Goal: Information Seeking & Learning: Find contact information

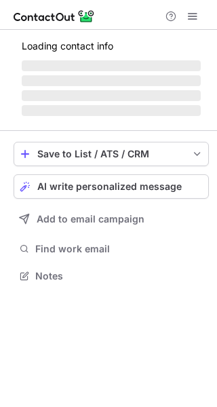
scroll to position [263, 217]
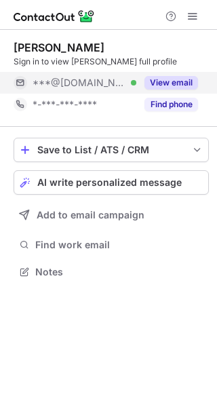
click at [180, 81] on button "View email" at bounding box center [172, 83] width 54 height 14
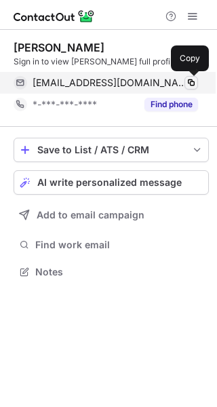
click at [192, 81] on span at bounding box center [191, 82] width 11 height 11
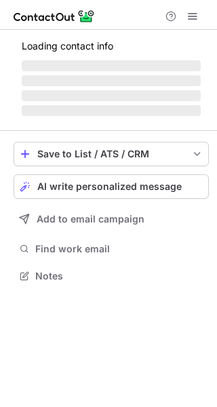
scroll to position [284, 217]
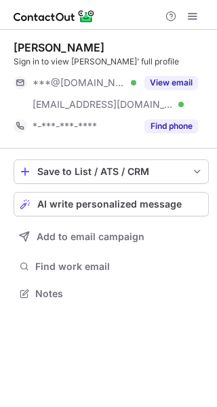
click at [172, 78] on button "View email" at bounding box center [172, 83] width 54 height 14
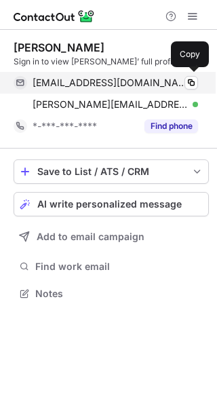
click at [183, 83] on div "cpino10139@aol.com Verified" at bounding box center [116, 83] width 166 height 12
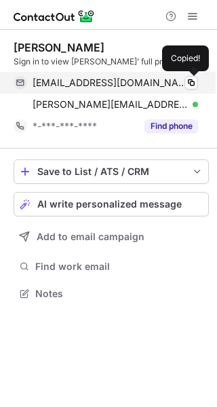
click at [184, 81] on div "cpino10139@aol.com Verified" at bounding box center [116, 83] width 166 height 12
click at [185, 81] on button at bounding box center [192, 83] width 14 height 14
click at [187, 80] on span at bounding box center [191, 82] width 11 height 11
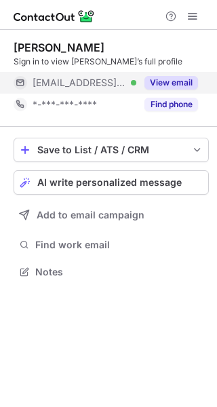
scroll to position [263, 217]
click at [178, 81] on button "View email" at bounding box center [172, 83] width 54 height 14
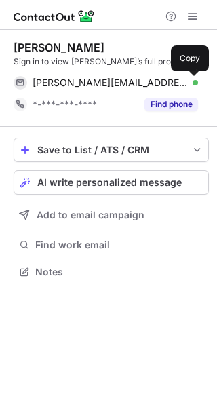
click at [193, 81] on span at bounding box center [191, 82] width 11 height 11
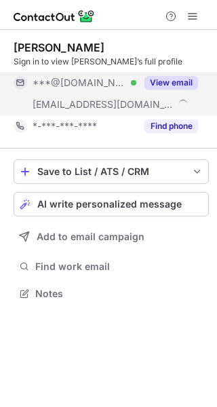
scroll to position [284, 217]
click at [178, 79] on button "View email" at bounding box center [172, 83] width 54 height 14
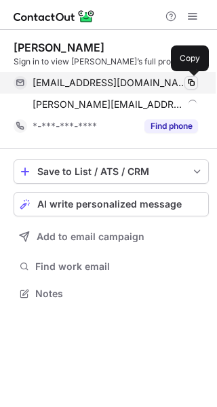
click at [189, 80] on span at bounding box center [191, 82] width 11 height 11
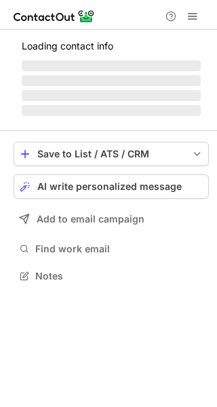
scroll to position [263, 217]
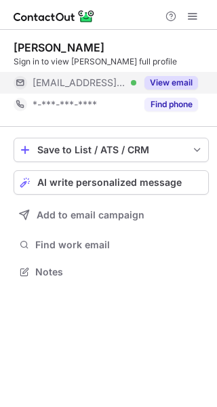
click at [185, 73] on div "View email" at bounding box center [167, 83] width 62 height 22
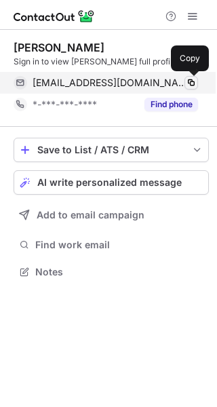
click at [195, 83] on span at bounding box center [191, 82] width 11 height 11
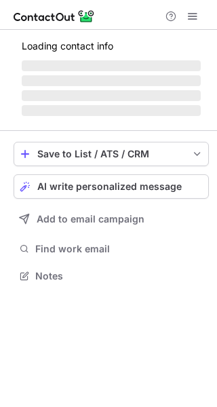
scroll to position [328, 217]
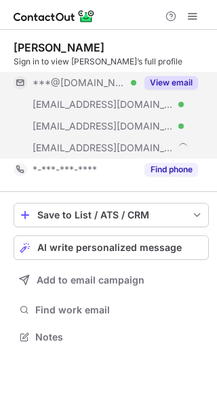
click at [160, 81] on button "View email" at bounding box center [172, 83] width 54 height 14
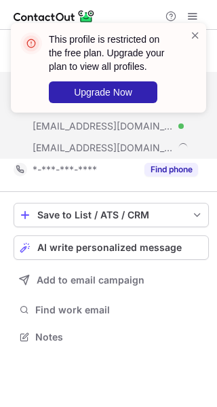
click at [192, 83] on div "This profile is restricted on the free plan. Upgrade your plan to view all prof…" at bounding box center [108, 74] width 217 height 128
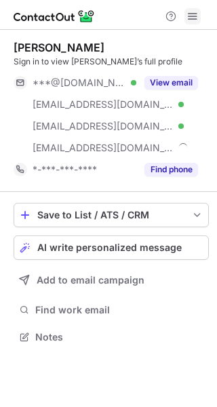
scroll to position [328, 217]
click at [189, 16] on span at bounding box center [192, 16] width 11 height 11
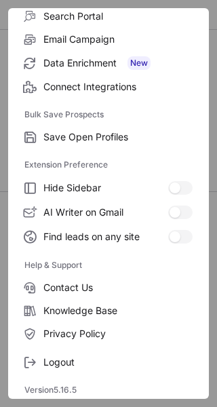
scroll to position [158, 0]
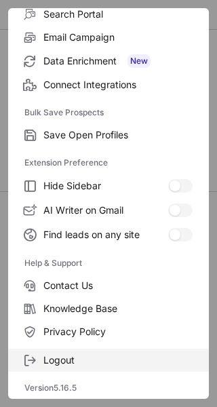
click at [86, 361] on span "Logout" at bounding box center [117, 360] width 149 height 12
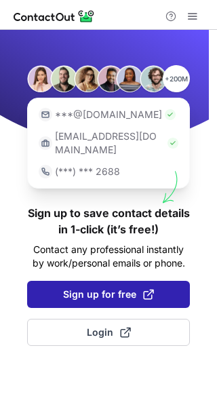
click at [98, 281] on button "Sign up for free" at bounding box center [108, 294] width 163 height 27
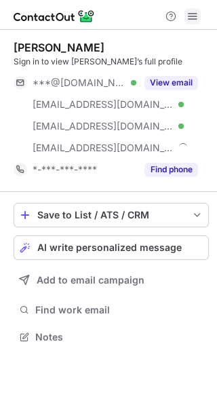
scroll to position [328, 217]
click at [191, 14] on span at bounding box center [192, 16] width 11 height 11
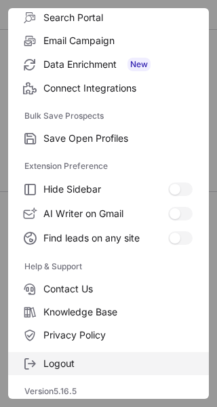
scroll to position [158, 0]
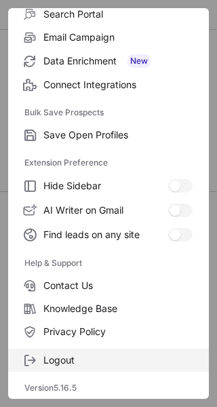
click at [83, 364] on span "Logout" at bounding box center [117, 360] width 149 height 12
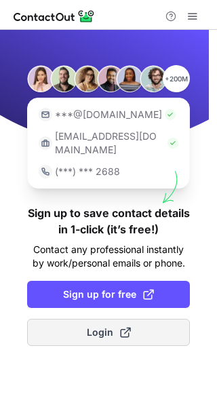
click at [104, 326] on span "Login" at bounding box center [109, 333] width 44 height 14
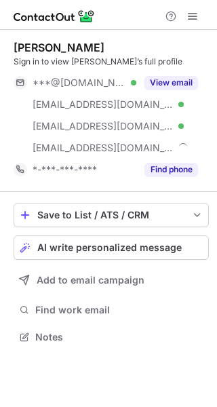
scroll to position [328, 217]
click at [189, 13] on span at bounding box center [192, 16] width 11 height 11
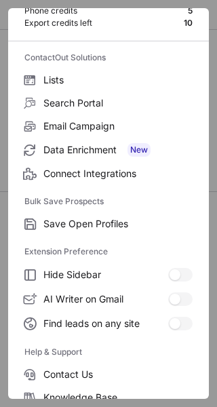
scroll to position [158, 0]
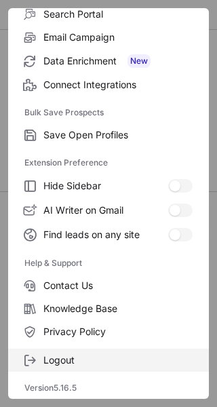
click at [85, 364] on span "Logout" at bounding box center [117, 360] width 149 height 12
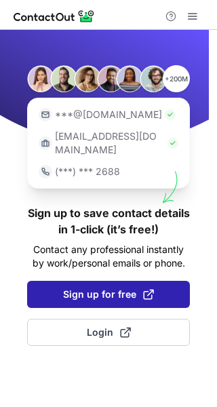
click at [100, 288] on span "Sign up for free" at bounding box center [108, 295] width 91 height 14
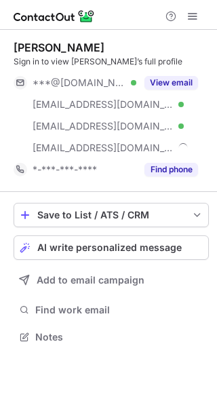
scroll to position [328, 217]
click at [192, 20] on span at bounding box center [192, 16] width 11 height 11
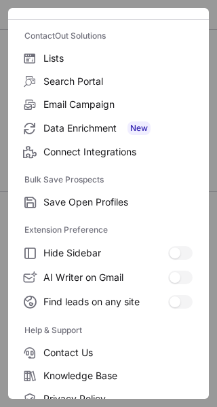
scroll to position [158, 0]
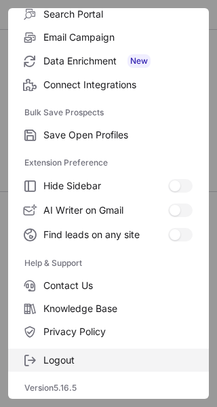
click at [103, 366] on span "Logout" at bounding box center [117, 360] width 149 height 12
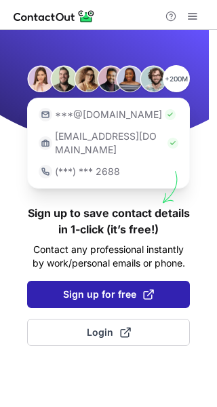
click at [112, 288] on span "Sign up for free" at bounding box center [108, 295] width 91 height 14
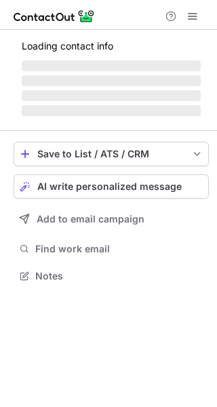
scroll to position [328, 217]
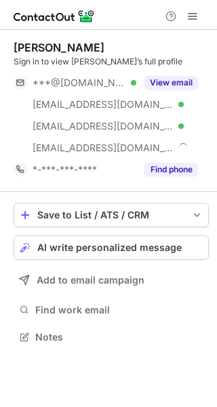
click at [177, 80] on button "View email" at bounding box center [172, 83] width 54 height 14
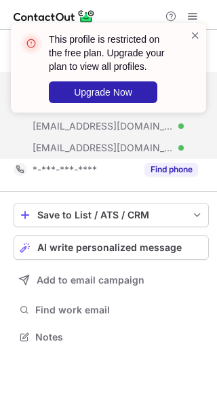
click at [191, 82] on div "This profile is restricted on the free plan. Upgrade your plan to view all prof…" at bounding box center [108, 74] width 217 height 128
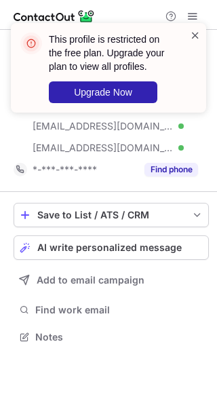
click at [195, 35] on span at bounding box center [195, 36] width 11 height 14
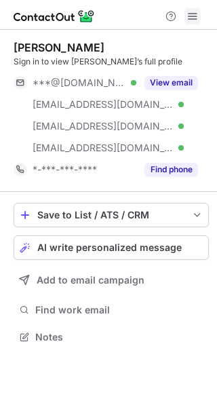
click at [189, 15] on span at bounding box center [192, 16] width 11 height 11
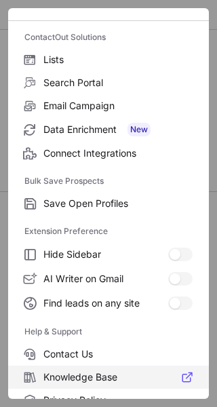
scroll to position [158, 0]
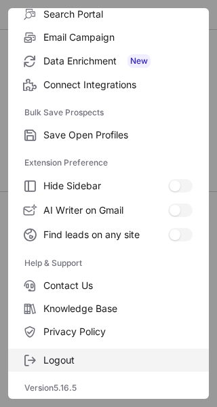
click at [96, 360] on span "Logout" at bounding box center [117, 360] width 149 height 12
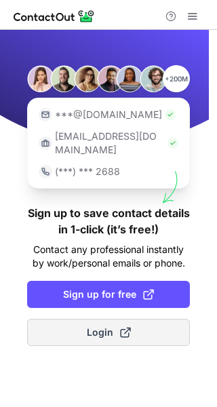
click at [115, 326] on span "Login" at bounding box center [109, 333] width 44 height 14
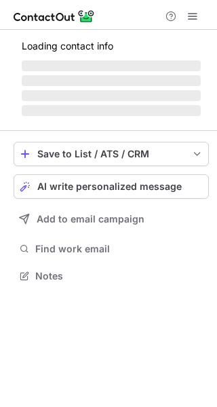
scroll to position [328, 217]
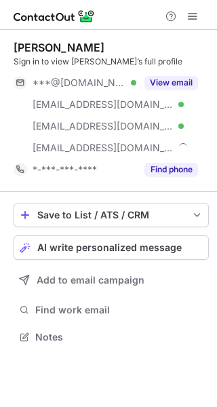
click at [175, 79] on button "View email" at bounding box center [172, 83] width 54 height 14
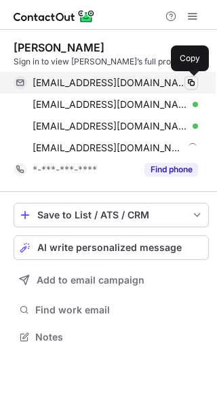
click at [192, 83] on span at bounding box center [191, 82] width 11 height 11
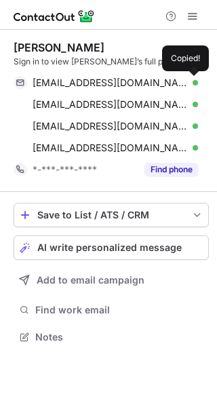
drag, startPoint x: 192, startPoint y: 83, endPoint x: 16, endPoint y: 16, distance: 188.8
click at [188, 83] on span at bounding box center [191, 82] width 11 height 11
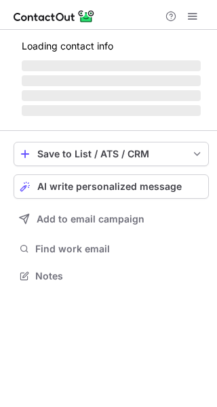
scroll to position [263, 217]
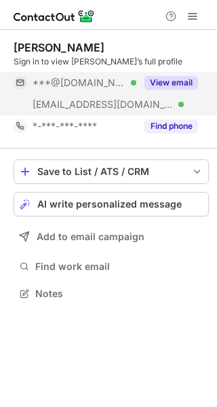
click at [172, 83] on button "View email" at bounding box center [172, 83] width 54 height 14
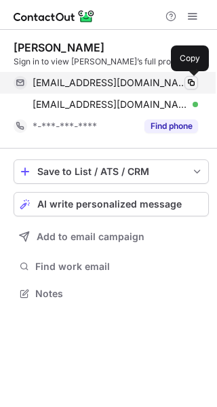
click at [191, 81] on span at bounding box center [191, 82] width 11 height 11
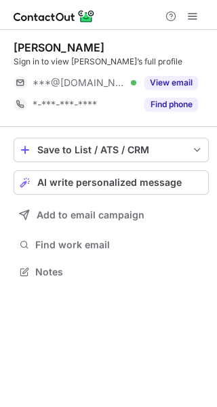
scroll to position [263, 217]
click at [182, 69] on div "[PERSON_NAME] Sign in to view [PERSON_NAME]’s full profile ***@[DOMAIN_NAME] Ve…" at bounding box center [111, 78] width 195 height 75
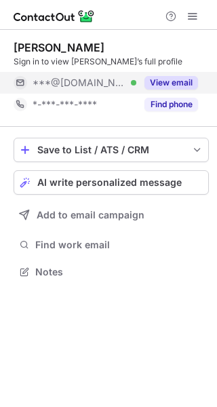
click at [182, 81] on button "View email" at bounding box center [172, 83] width 54 height 14
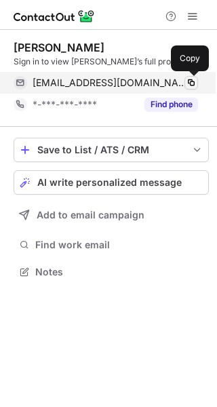
click at [197, 81] on button at bounding box center [192, 83] width 14 height 14
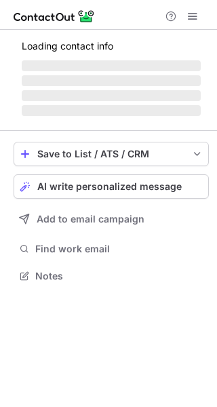
scroll to position [263, 217]
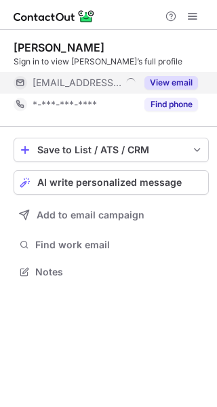
click at [181, 79] on button "View email" at bounding box center [172, 83] width 54 height 14
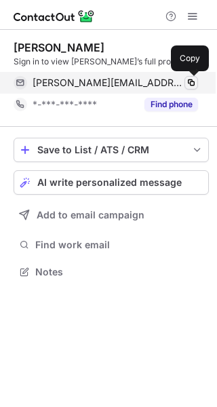
click at [192, 83] on span at bounding box center [191, 82] width 11 height 11
click at [192, 82] on span at bounding box center [191, 82] width 11 height 11
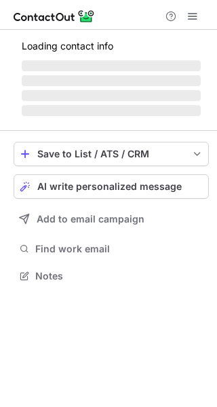
scroll to position [263, 217]
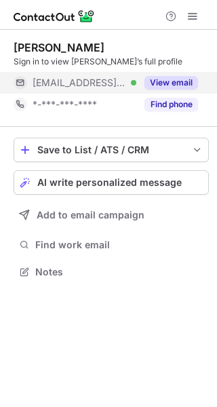
click at [170, 78] on button "View email" at bounding box center [172, 83] width 54 height 14
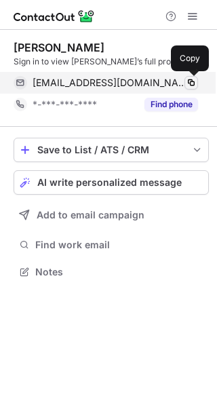
click at [190, 85] on span at bounding box center [191, 82] width 11 height 11
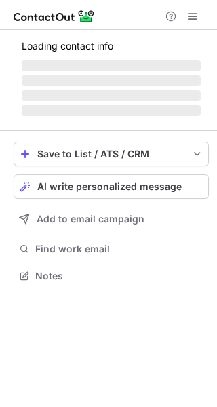
scroll to position [284, 217]
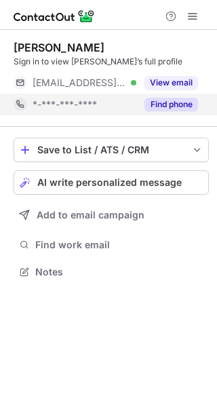
click at [178, 96] on div "Find phone" at bounding box center [167, 105] width 62 height 22
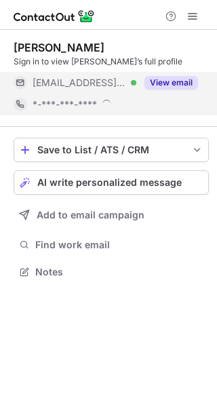
click at [176, 83] on button "View email" at bounding box center [172, 83] width 54 height 14
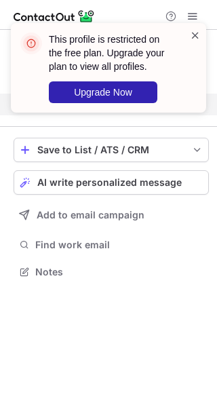
click at [193, 35] on span at bounding box center [195, 36] width 11 height 14
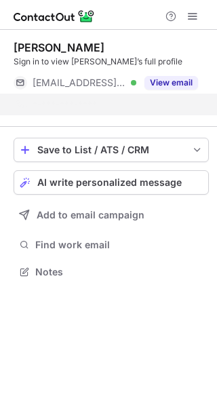
scroll to position [241, 217]
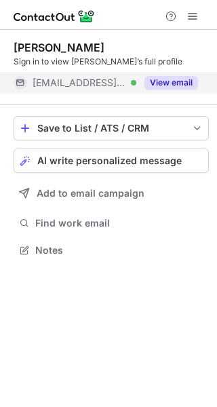
click at [187, 81] on button "View email" at bounding box center [172, 83] width 54 height 14
